Goal: Task Accomplishment & Management: Use online tool/utility

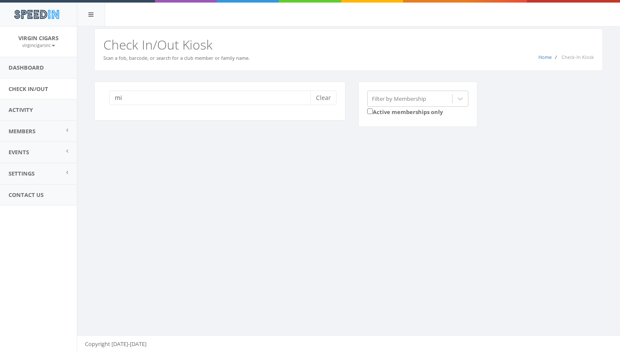
type input "mic"
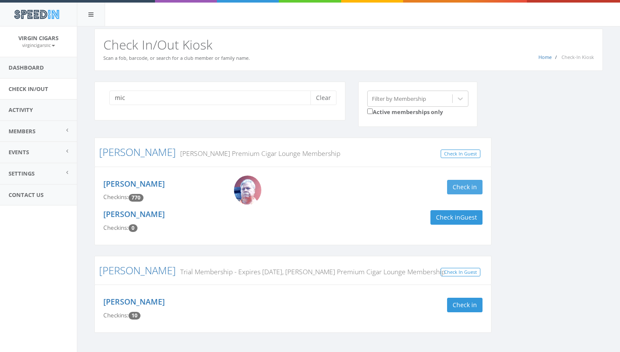
type input "mic"
click at [455, 188] on button "Check in" at bounding box center [464, 187] width 35 height 15
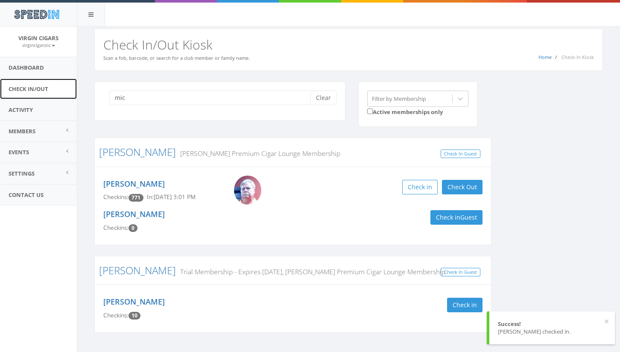
click at [29, 86] on link "Check In/Out" at bounding box center [38, 89] width 77 height 21
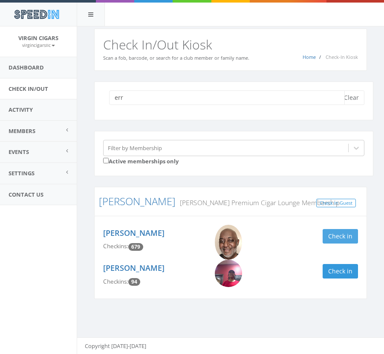
type input "err"
click at [342, 233] on button "Check in" at bounding box center [340, 236] width 35 height 15
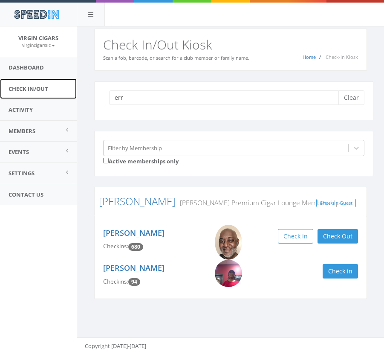
click at [35, 88] on link "Check In/Out" at bounding box center [38, 89] width 77 height 21
